Goal: Information Seeking & Learning: Learn about a topic

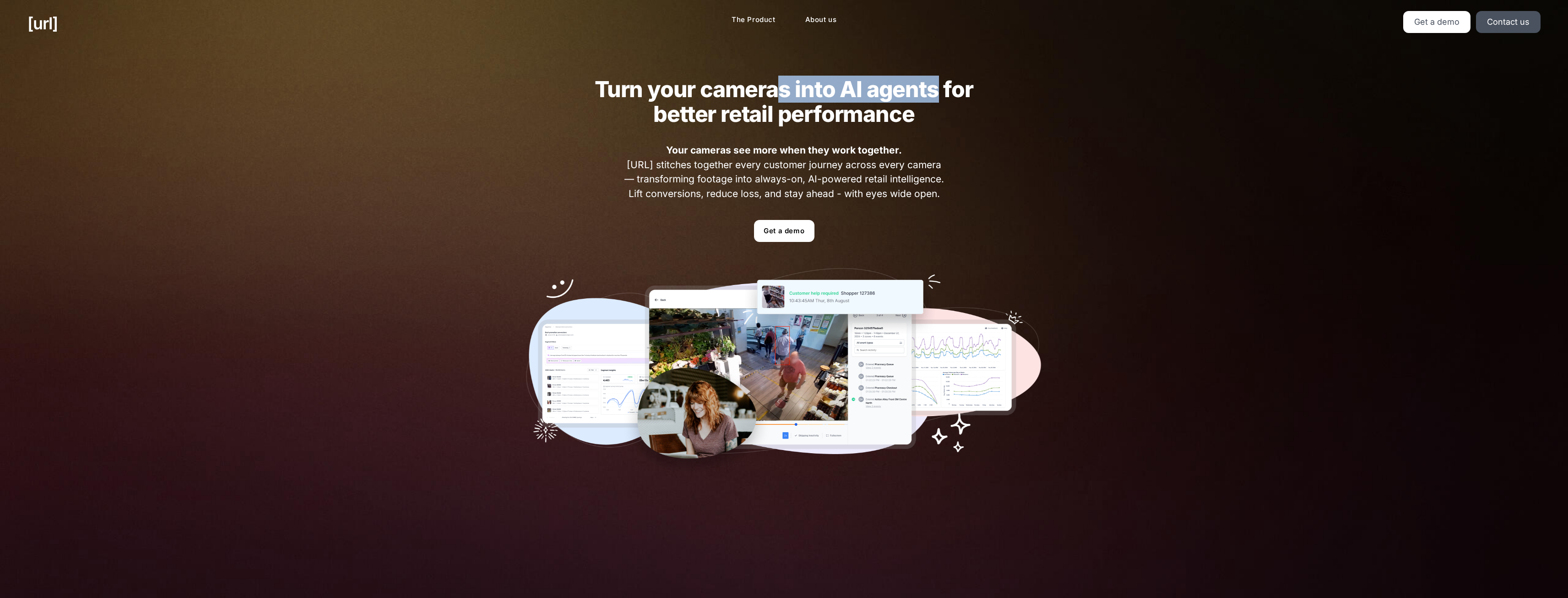
drag, startPoint x: 774, startPoint y: 82, endPoint x: 935, endPoint y: 93, distance: 161.4
click at [935, 93] on h2 "Turn your cameras into AI agents for better retail performance" at bounding box center [784, 101] width 415 height 49
click at [929, 118] on h2 "Turn your cameras into AI agents for better retail performance" at bounding box center [784, 101] width 415 height 49
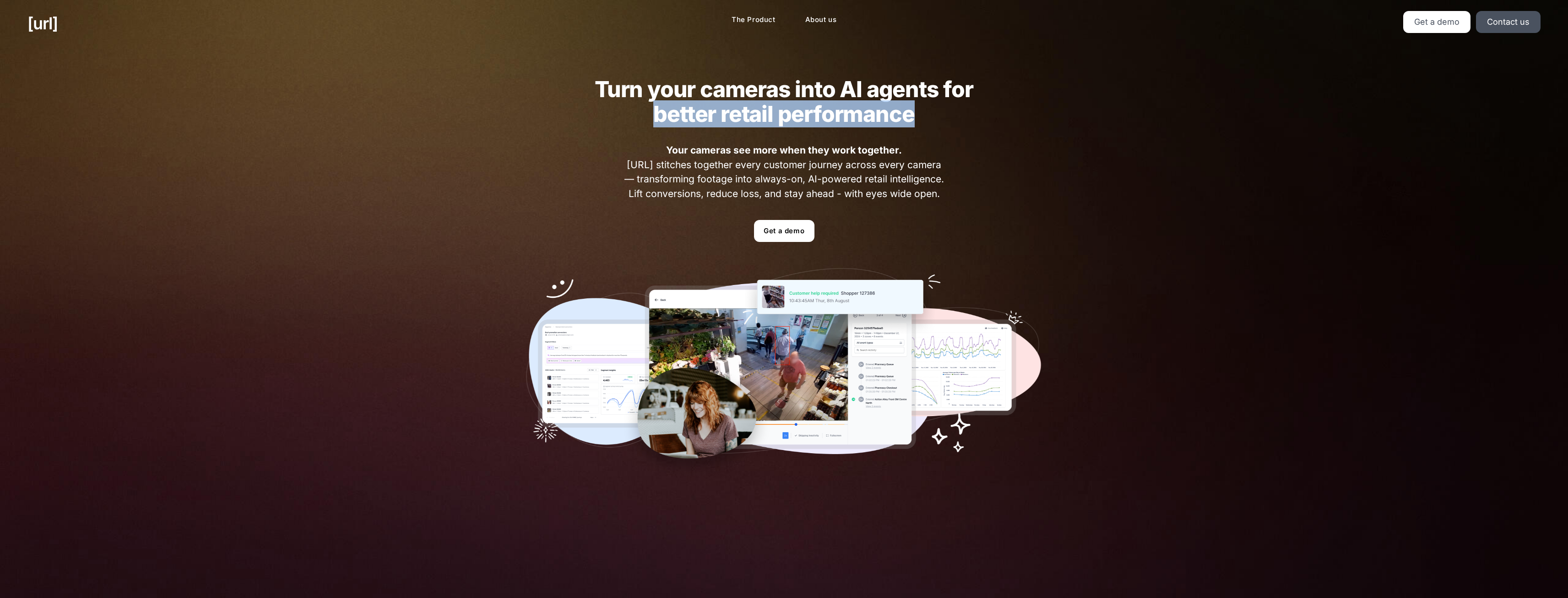
drag, startPoint x: 919, startPoint y: 120, endPoint x: 639, endPoint y: 113, distance: 280.1
click at [639, 113] on h2 "Turn your cameras into AI agents for better retail performance" at bounding box center [784, 101] width 415 height 49
click at [612, 149] on div "Turn your cameras into AI agents for better retail performance Your cameras see…" at bounding box center [784, 277] width 572 height 461
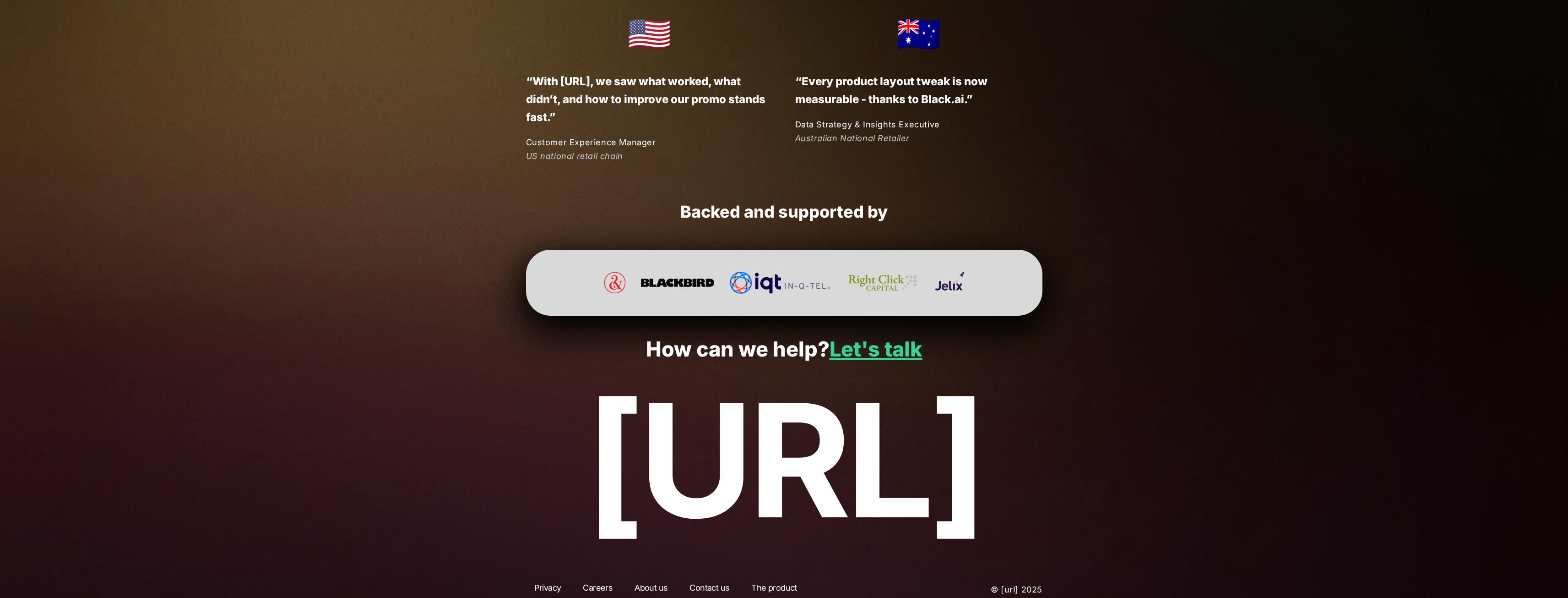
scroll to position [2323, 0]
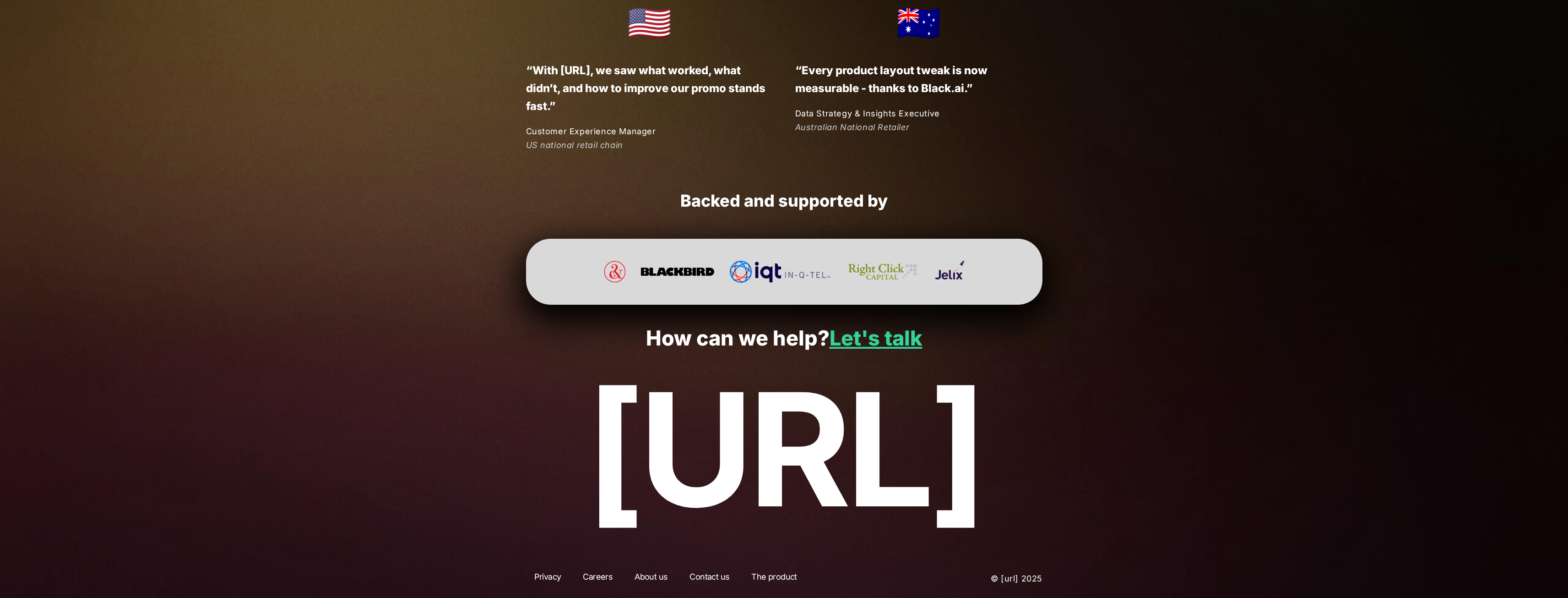
click at [650, 573] on link "About us" at bounding box center [651, 578] width 49 height 16
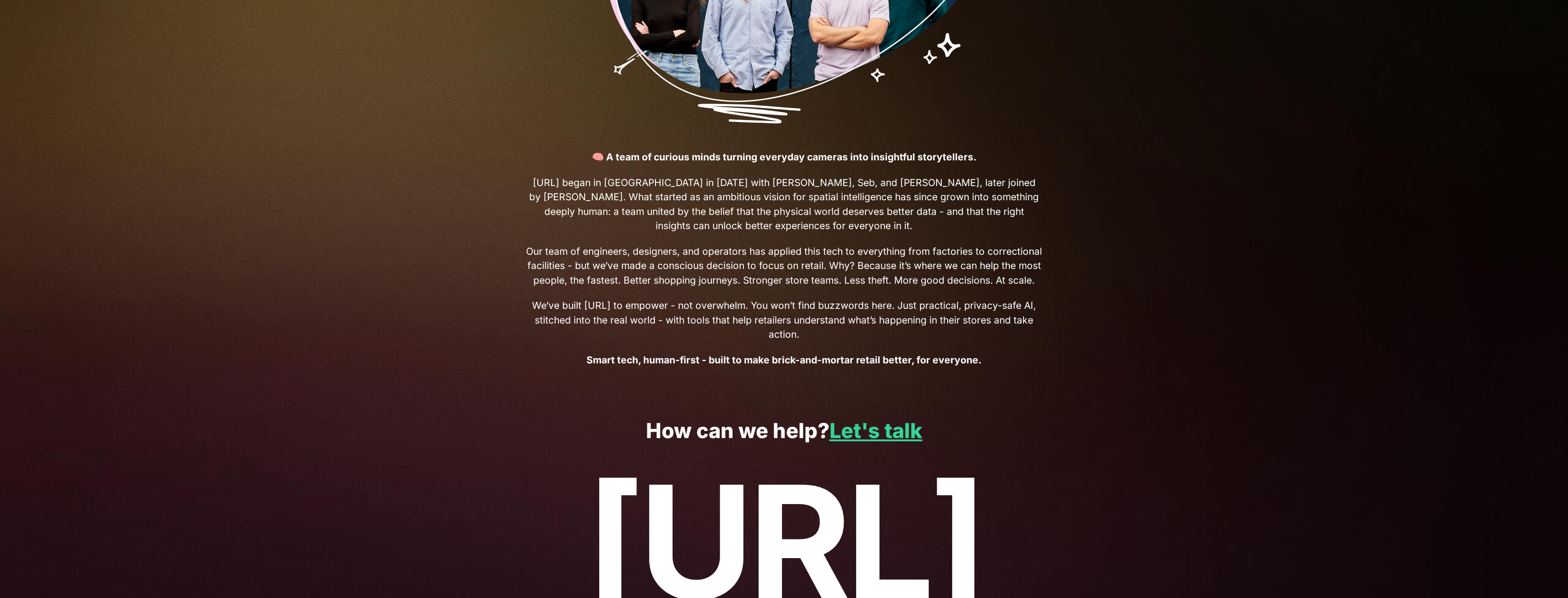
scroll to position [322, 0]
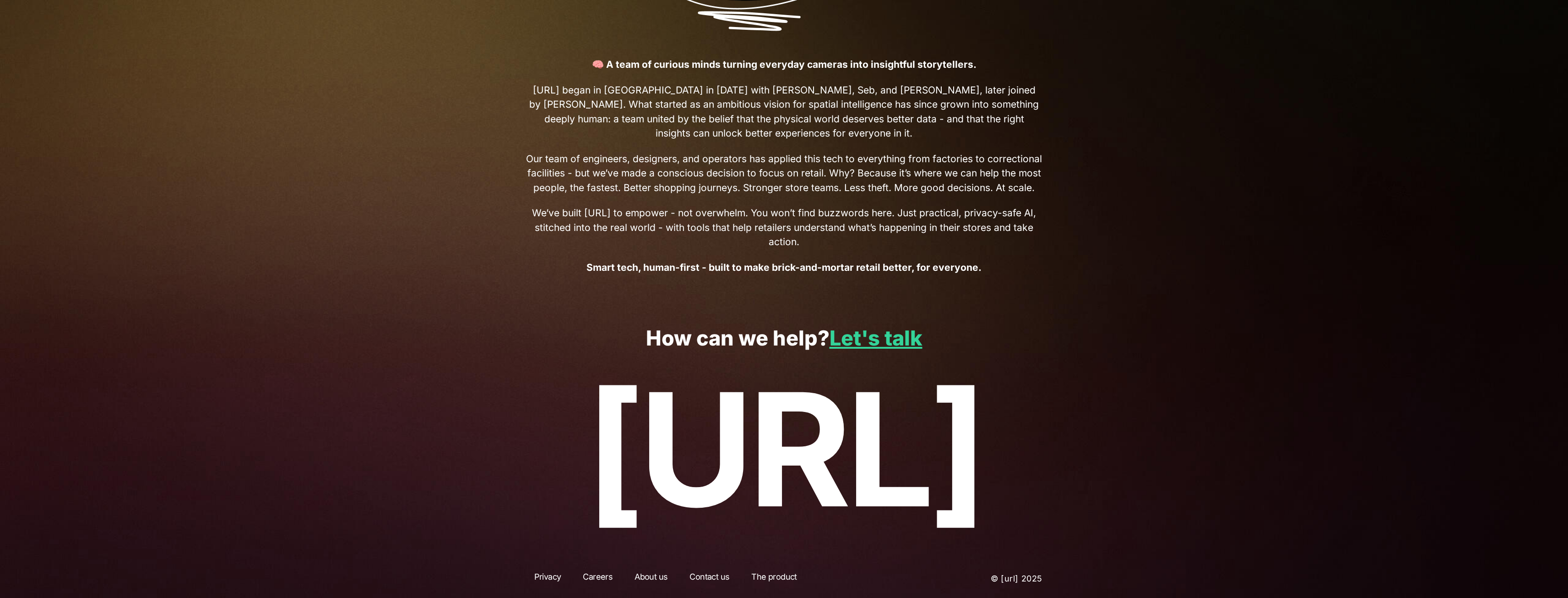
click at [785, 577] on link "The product" at bounding box center [774, 578] width 62 height 16
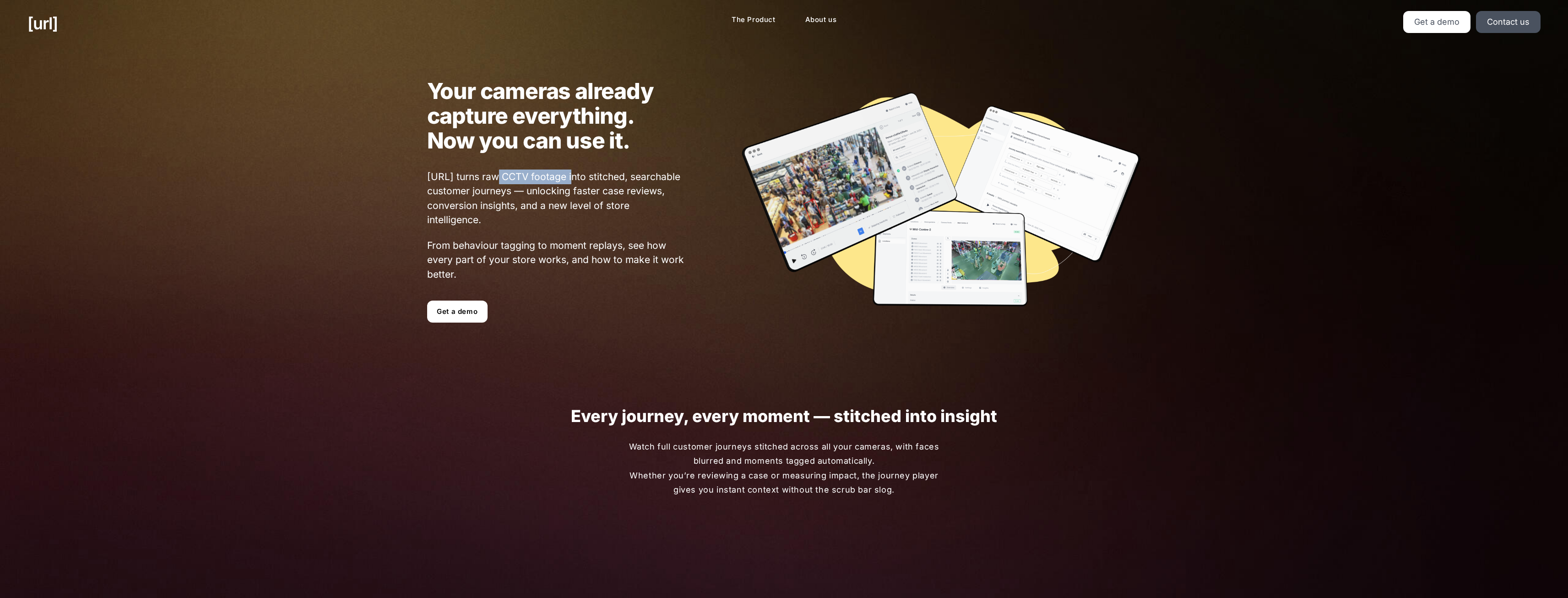
drag, startPoint x: 491, startPoint y: 177, endPoint x: 569, endPoint y: 177, distance: 78.0
click at [569, 177] on span "[URL] turns raw CCTV footage into stitched, searchable customer journeys — unlo…" at bounding box center [556, 198] width 258 height 58
click at [433, 186] on span "[URL] turns raw CCTV footage into stitched, searchable customer journeys — unlo…" at bounding box center [556, 198] width 258 height 58
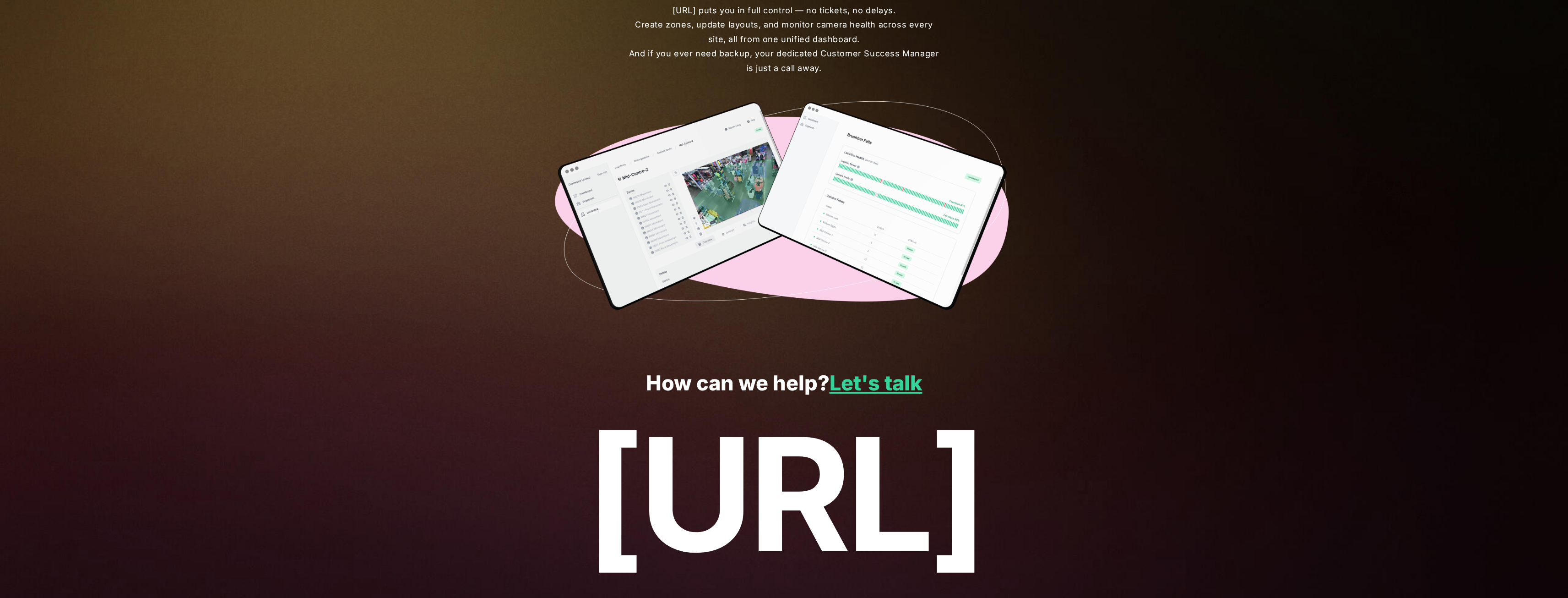
scroll to position [2211, 0]
